Goal: Information Seeking & Learning: Learn about a topic

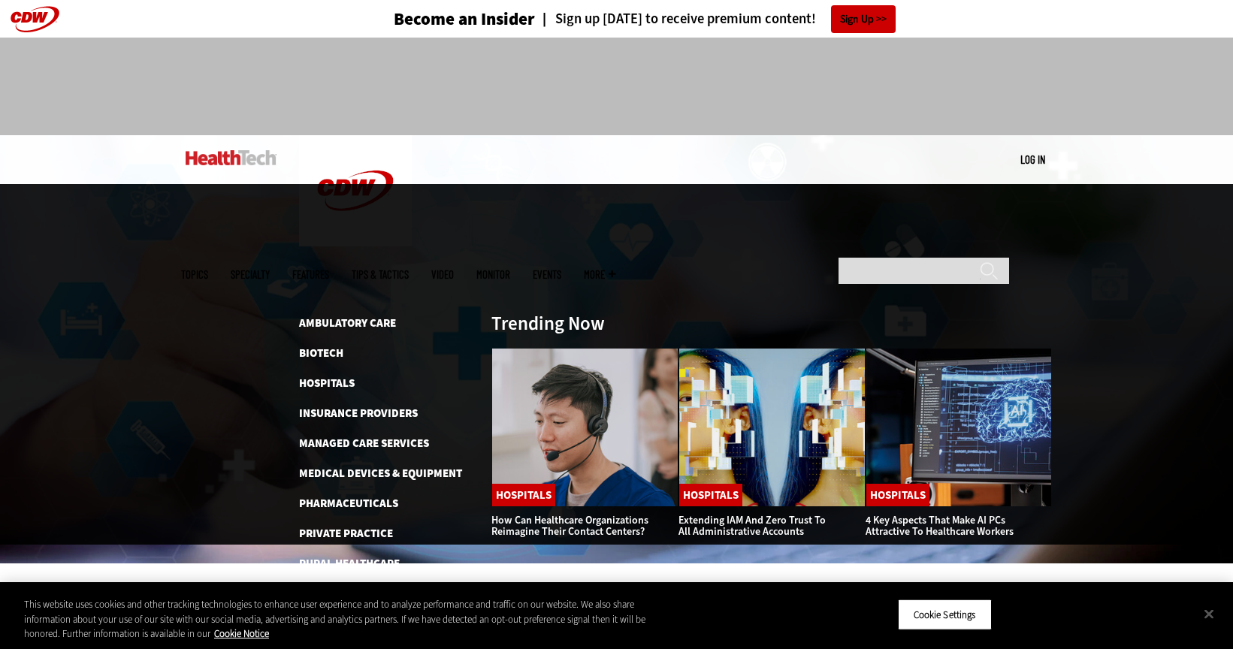
click at [409, 250] on ul "Topics Specialty Features Tips & Tactics Video MonITor Events More Search" at bounding box center [409, 274] width 457 height 49
click at [337, 376] on link "Hospitals" at bounding box center [327, 383] width 56 height 15
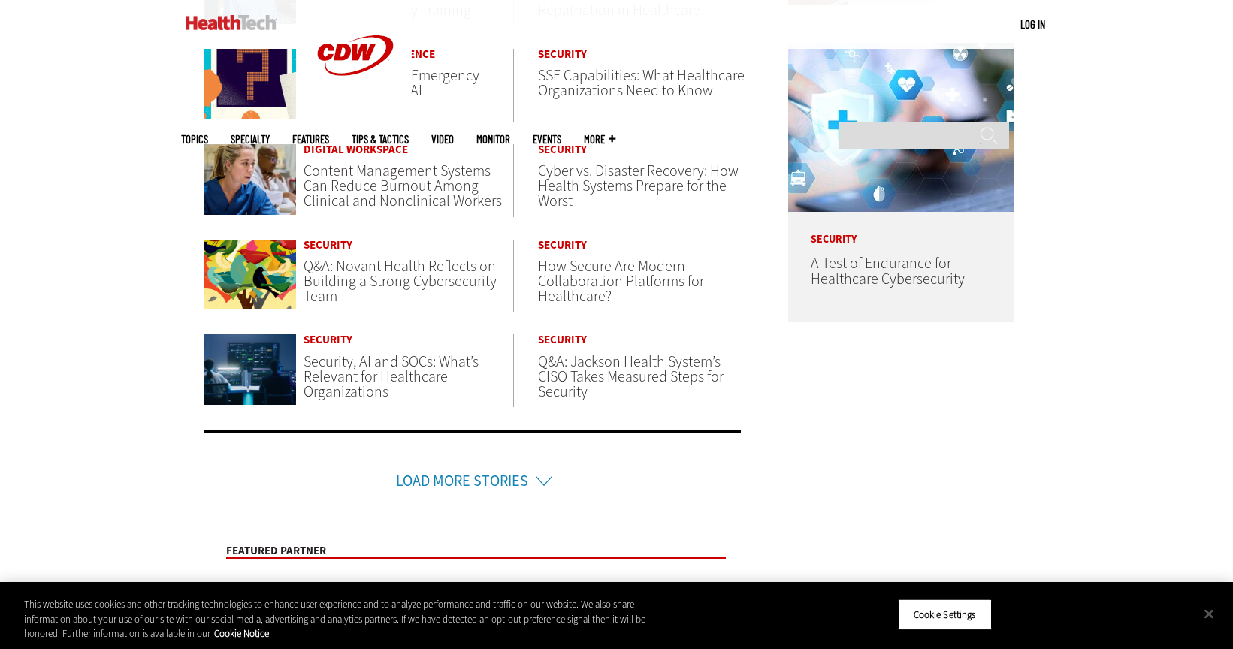
scroll to position [832, 0]
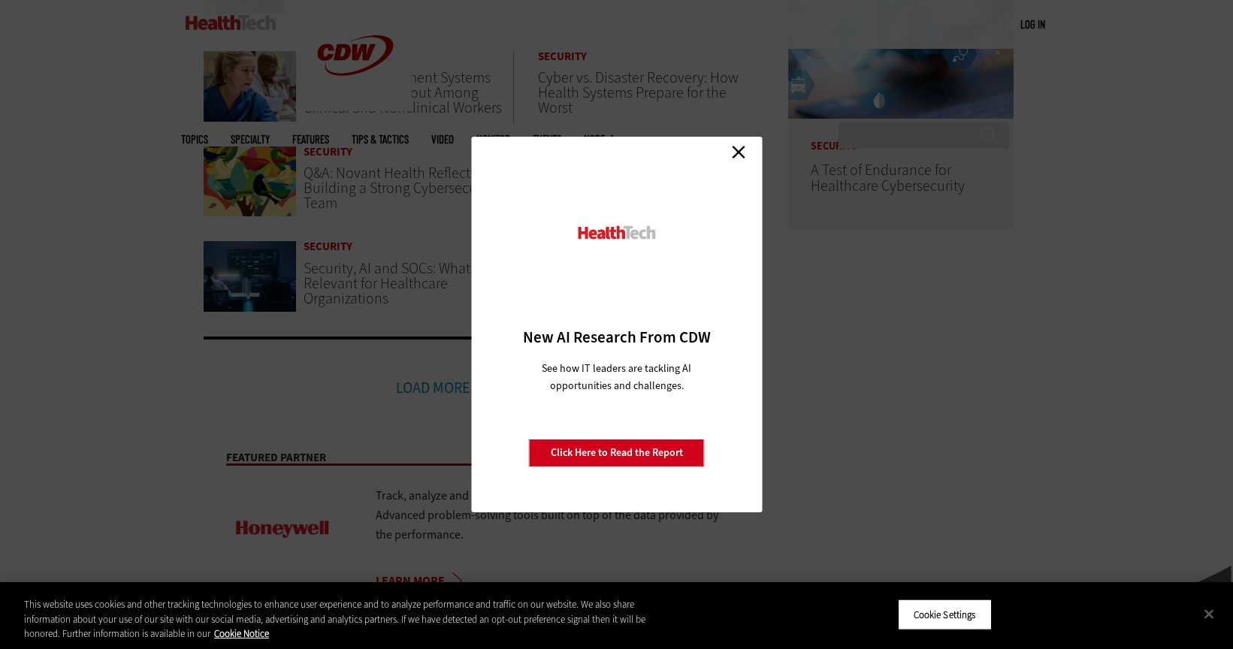
click at [744, 149] on link "Close" at bounding box center [738, 151] width 23 height 23
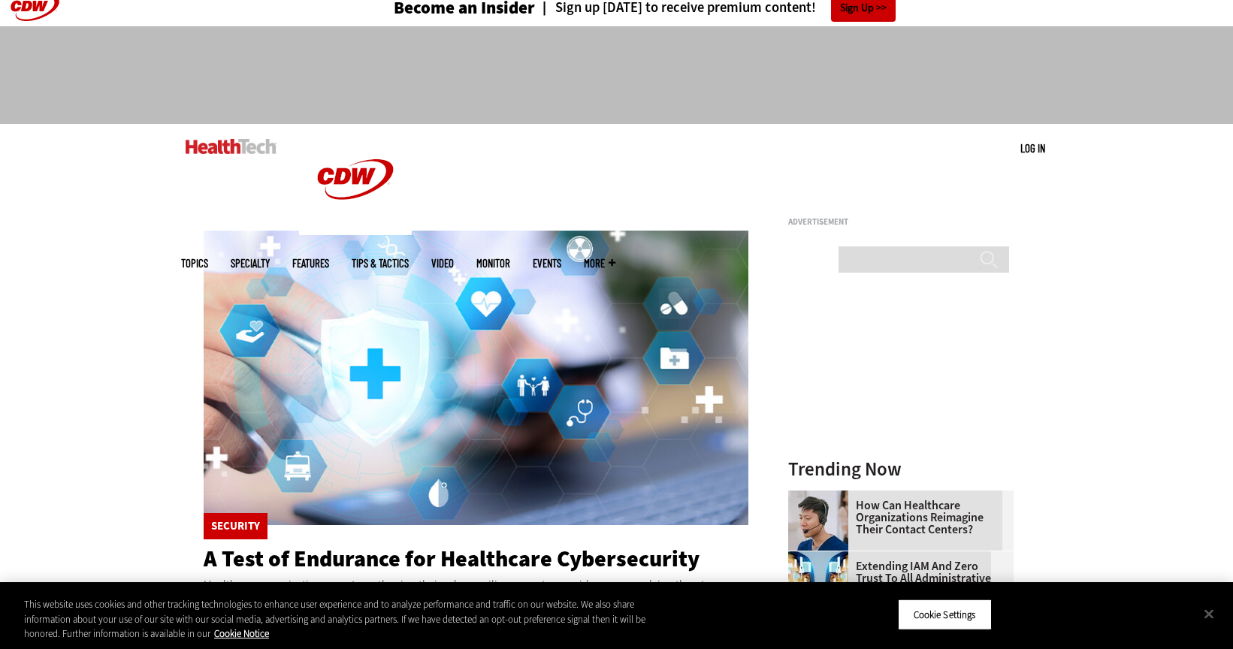
scroll to position [0, 0]
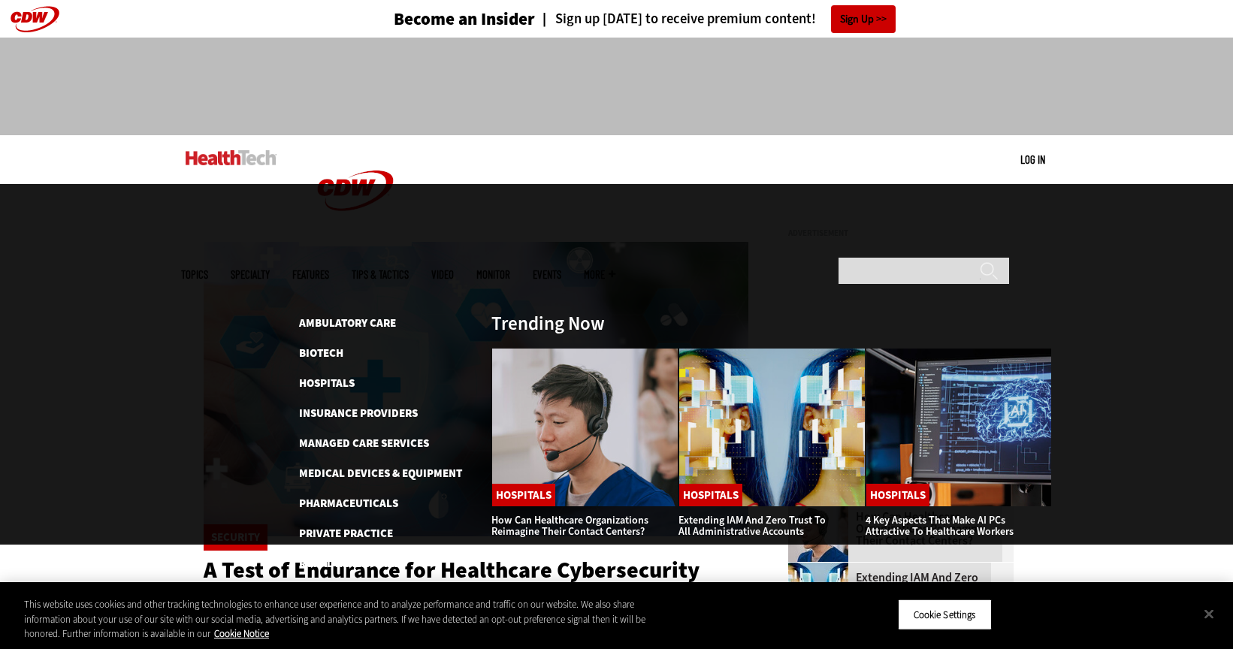
click at [270, 269] on span "Specialty" at bounding box center [250, 274] width 39 height 11
click at [350, 466] on link "Medical Devices & Equipment" at bounding box center [380, 473] width 163 height 15
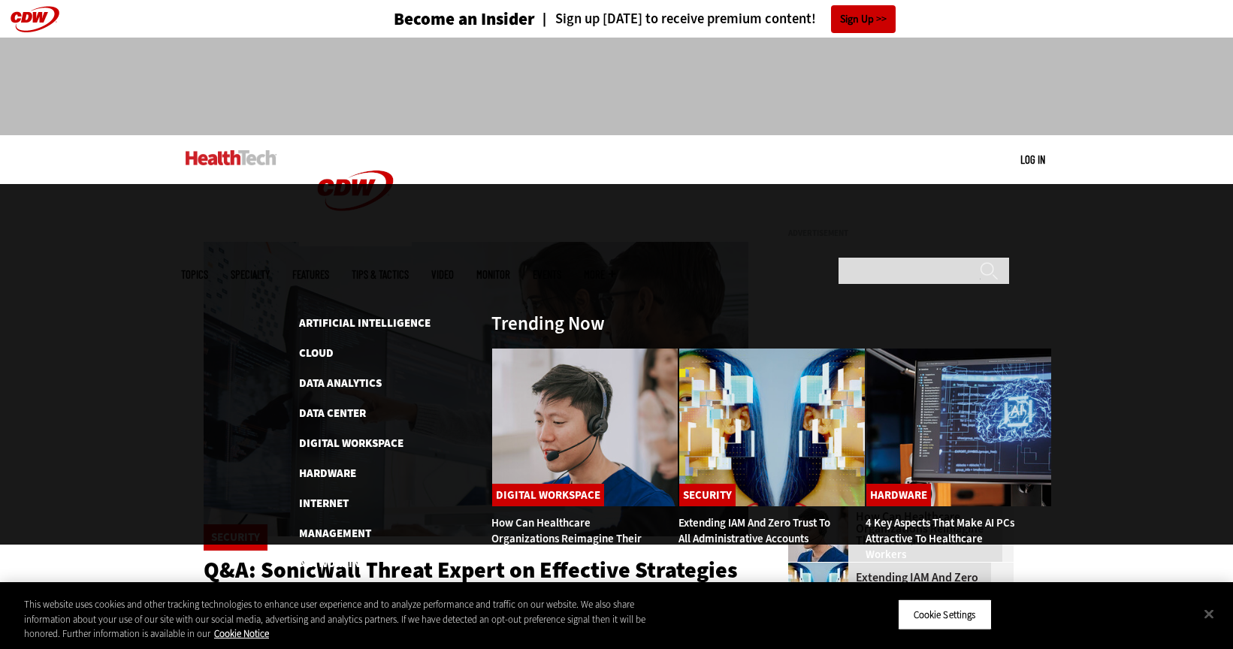
click at [208, 269] on span "Topics" at bounding box center [194, 274] width 27 height 11
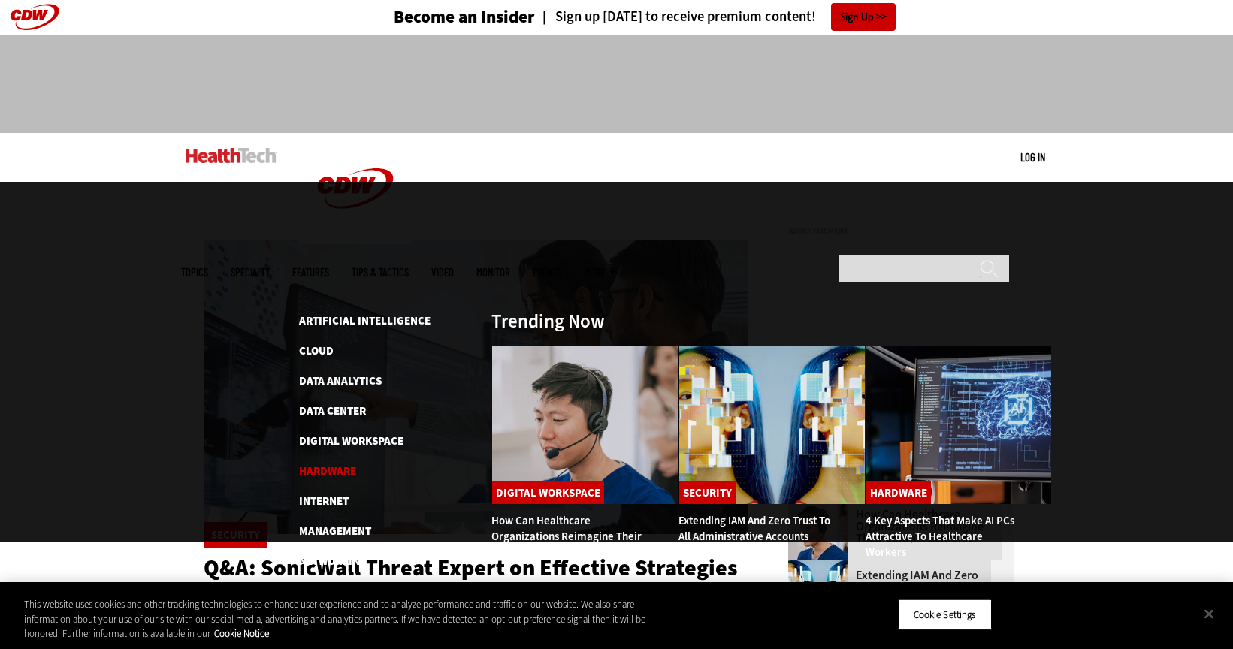
scroll to position [3, 0]
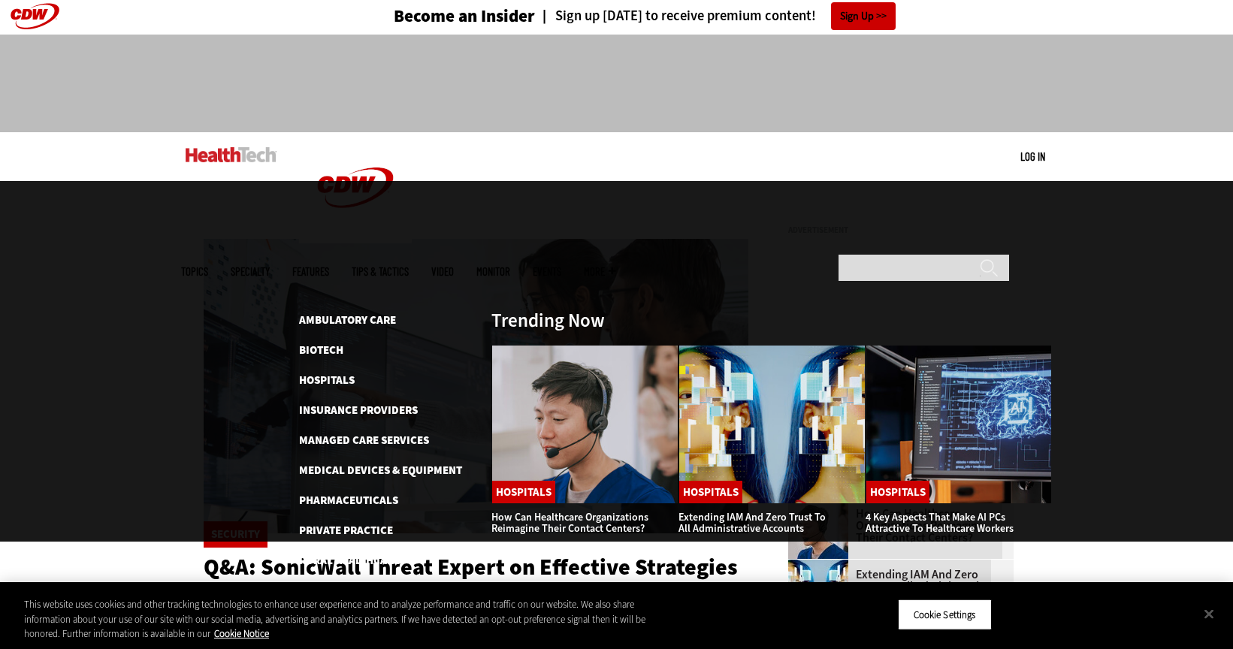
click at [270, 266] on span "Specialty" at bounding box center [250, 271] width 39 height 11
click at [331, 583] on link "Senior Care" at bounding box center [332, 590] width 66 height 15
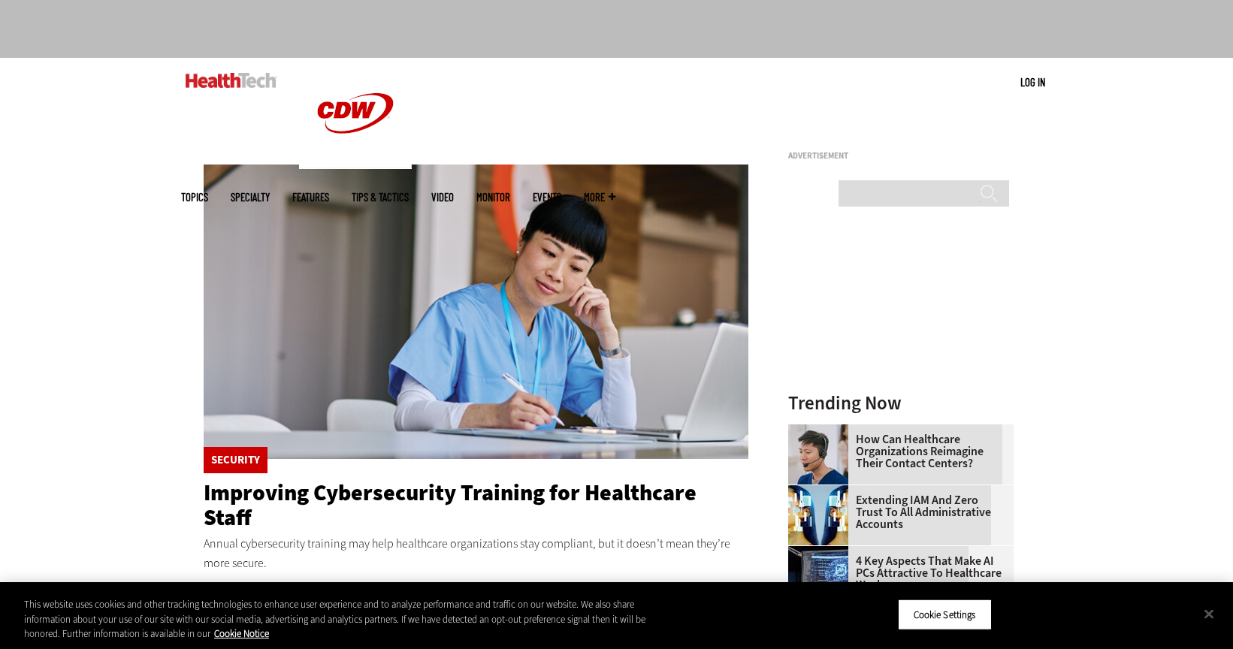
scroll to position [319, 0]
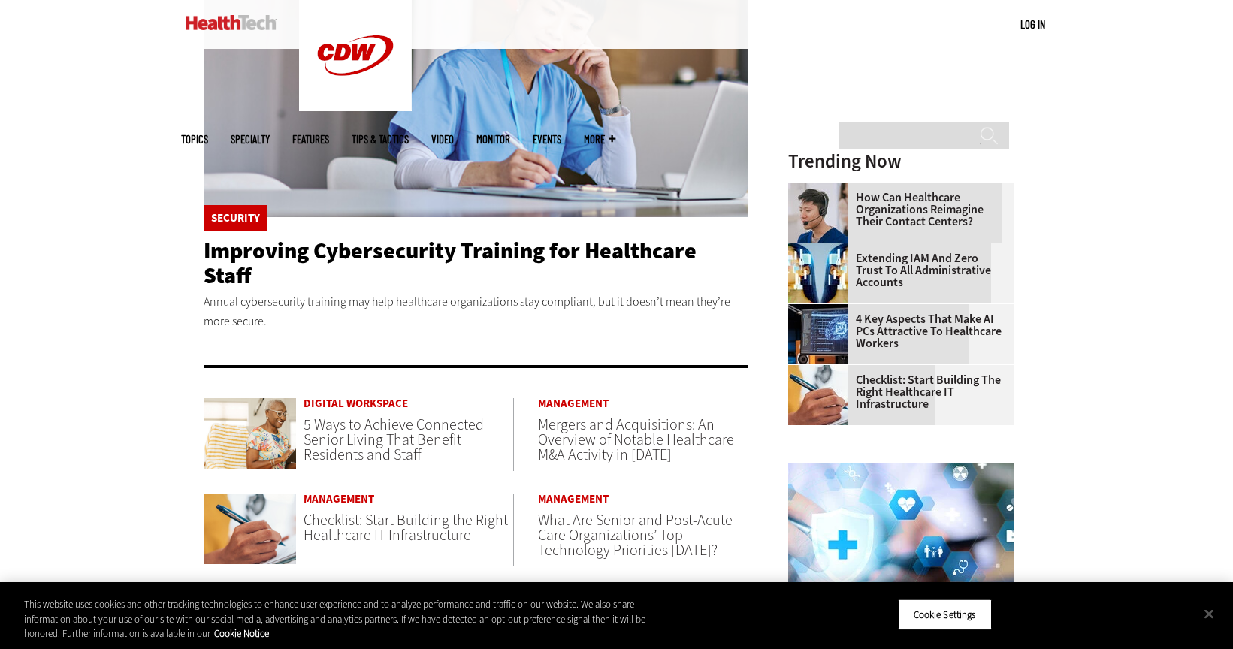
click at [883, 325] on link "4 Key Aspects That Make AI PCs Attractive to Healthcare Workers" at bounding box center [896, 331] width 216 height 36
